Goal: Navigation & Orientation: Find specific page/section

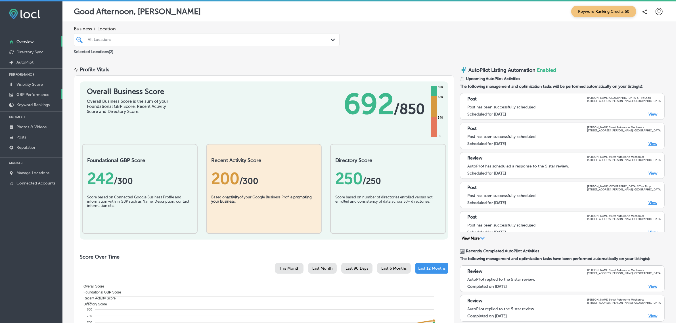
click at [41, 93] on p "GBP Performance" at bounding box center [32, 94] width 33 height 5
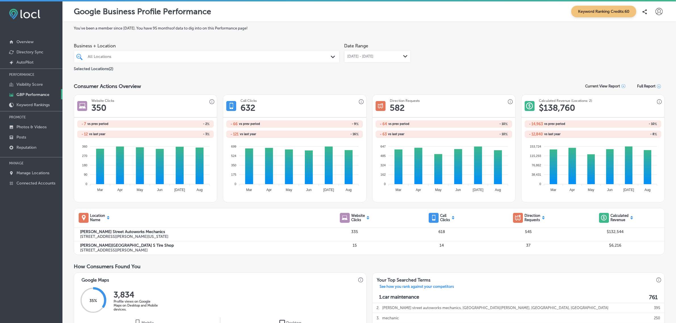
click at [403, 55] on div "Path Created with Sketch." at bounding box center [405, 56] width 5 height 5
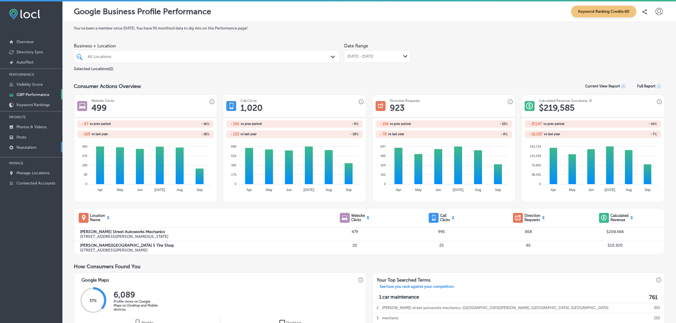
click at [44, 148] on link "Reputation" at bounding box center [31, 147] width 62 height 10
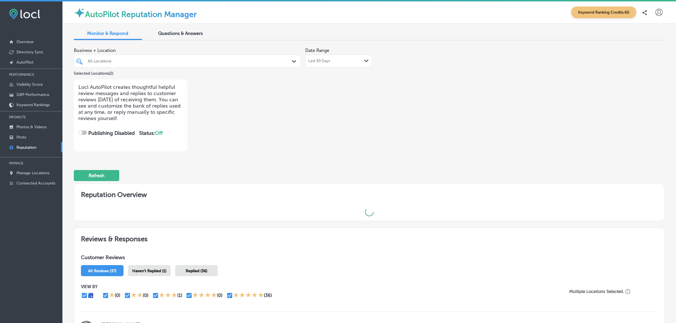
checkbox input "true"
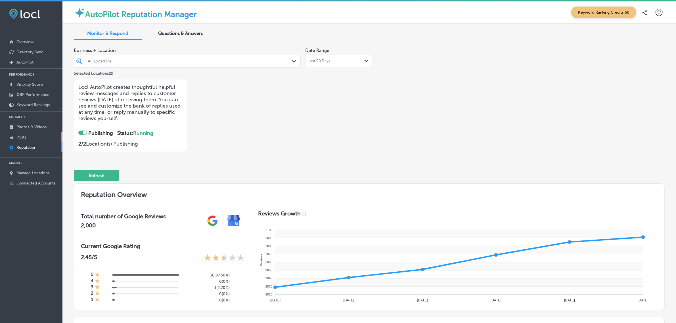
click at [24, 135] on link "Posts" at bounding box center [31, 137] width 62 height 10
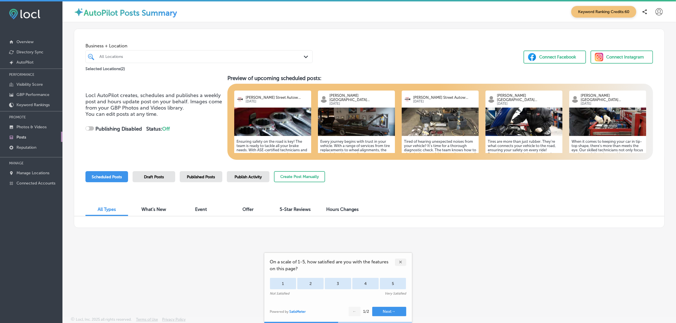
click at [399, 260] on div "✕" at bounding box center [400, 262] width 11 height 7
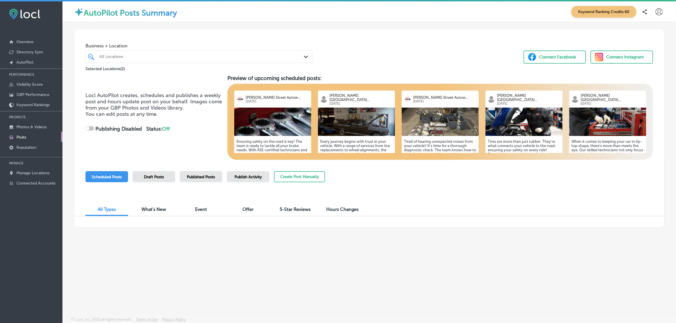
checkbox input "true"
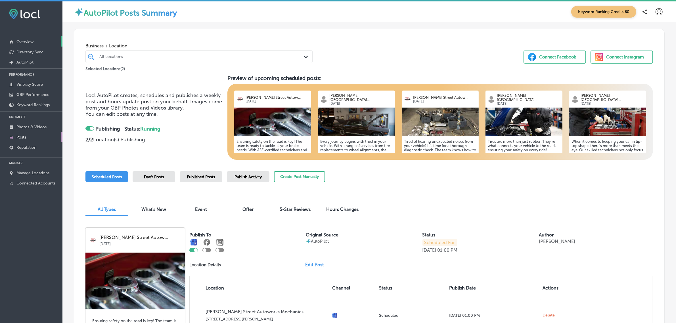
click at [23, 39] on p "Overview" at bounding box center [24, 41] width 17 height 5
